Goal: Go to known website: Access a specific website the user already knows

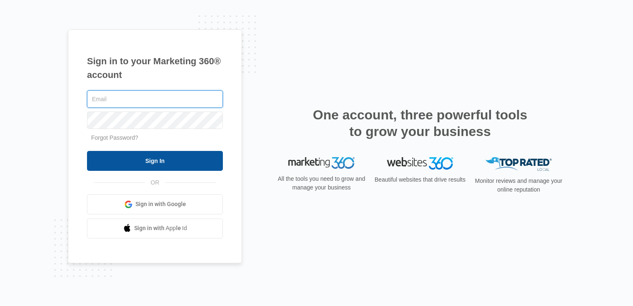
type input "[EMAIL_ADDRESS][DOMAIN_NAME]"
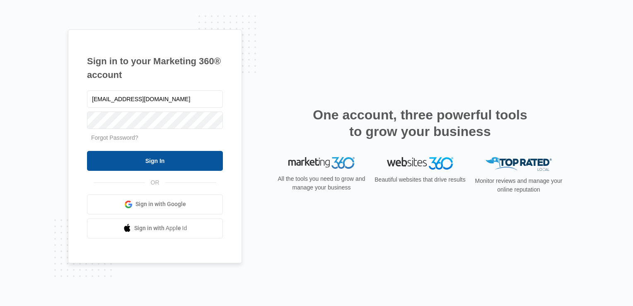
click at [156, 165] on input "Sign In" at bounding box center [155, 161] width 136 height 20
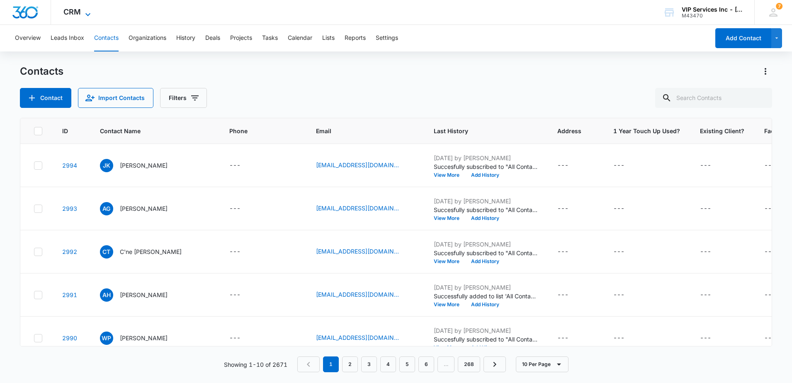
click at [63, 7] on div "CRM Apps Reputation Websites Forms CRM Email Social Payments POS Content Ads In…" at bounding box center [78, 12] width 54 height 24
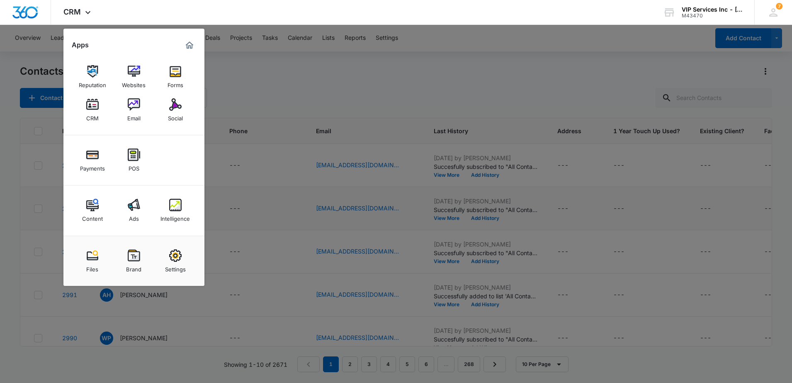
click at [167, 213] on div "Intelligence" at bounding box center [174, 216] width 29 height 11
